Goal: Task Accomplishment & Management: Manage account settings

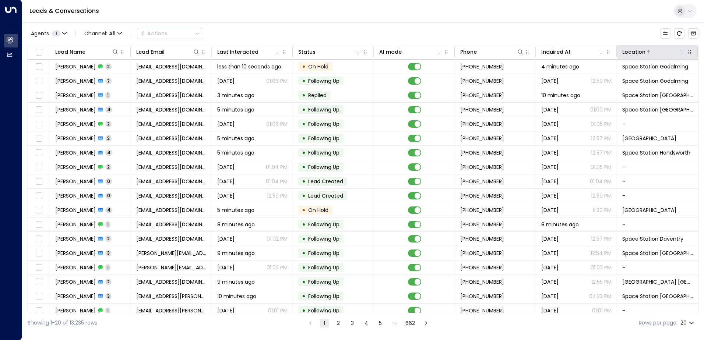
click at [680, 53] on icon at bounding box center [683, 52] width 6 height 6
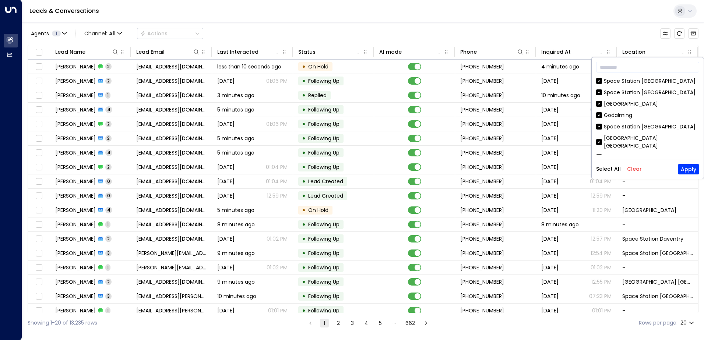
click at [632, 165] on div "Select All Clear Apply" at bounding box center [647, 169] width 103 height 10
click at [632, 167] on button "Clear" at bounding box center [634, 169] width 15 height 6
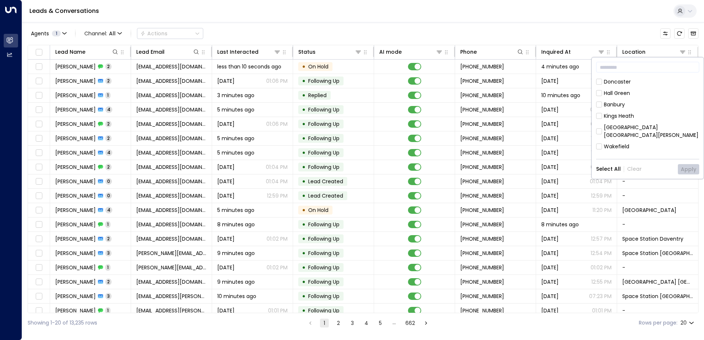
scroll to position [405, 0]
click at [613, 137] on div "[GEOGRAPHIC_DATA] [GEOGRAPHIC_DATA]" at bounding box center [651, 144] width 95 height 15
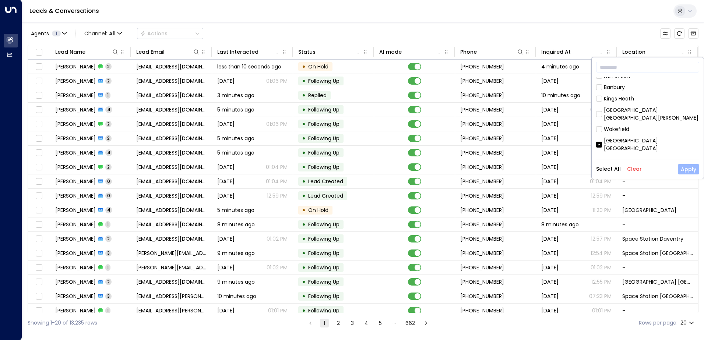
click at [688, 167] on button "Apply" at bounding box center [688, 169] width 21 height 10
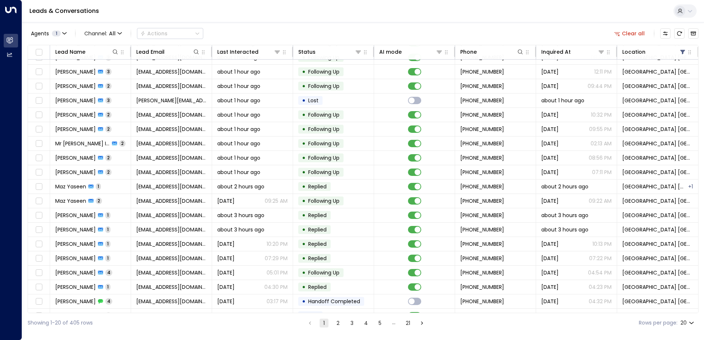
scroll to position [36, 0]
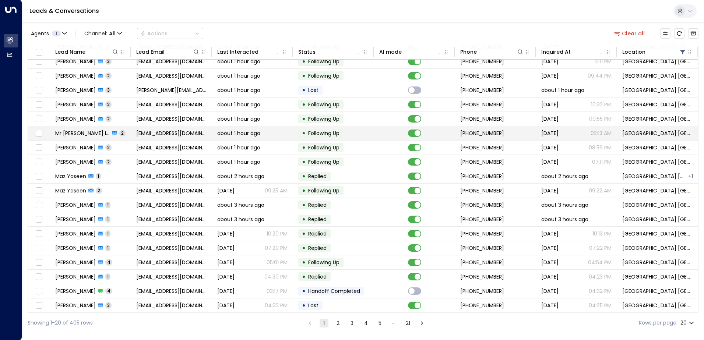
click at [341, 130] on span "Following Up" at bounding box center [324, 133] width 36 height 7
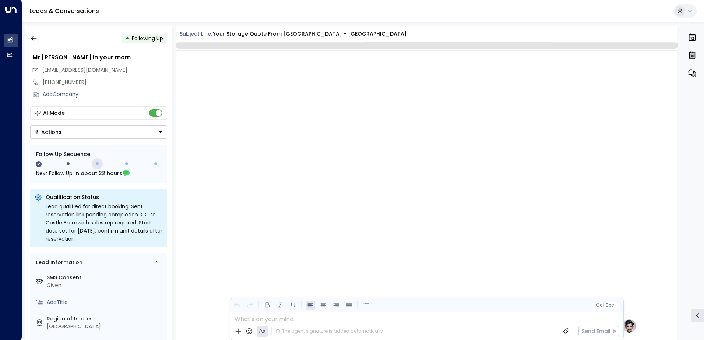
scroll to position [590, 0]
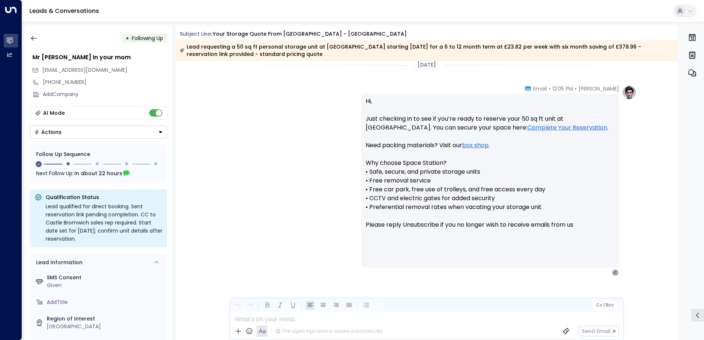
click at [80, 136] on button "Actions" at bounding box center [98, 132] width 137 height 13
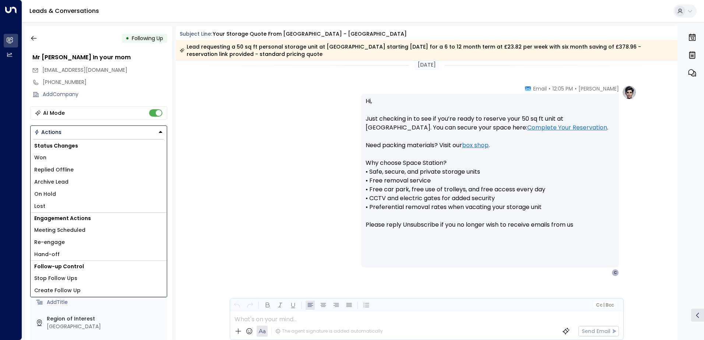
click at [49, 205] on li "Lost" at bounding box center [99, 206] width 136 height 12
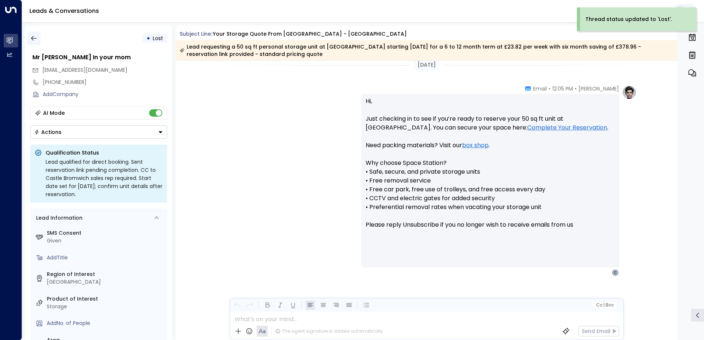
click at [34, 38] on icon "button" at bounding box center [33, 38] width 7 height 7
